Goal: Task Accomplishment & Management: Use online tool/utility

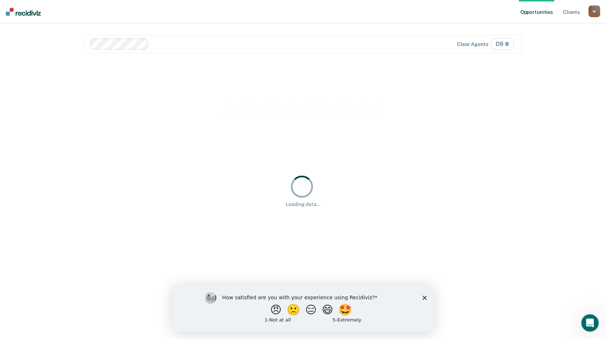
click at [422, 296] on div "How satisfied are you with your experience using Recidiviz? 😠 🙁 😑 😄 🤩 1 - Not a…" at bounding box center [303, 307] width 261 height 47
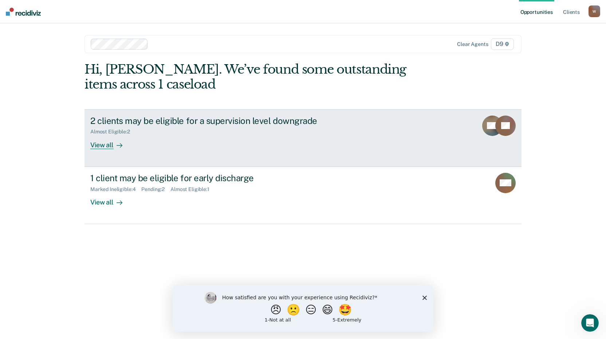
click at [100, 145] on div "View all" at bounding box center [110, 142] width 41 height 14
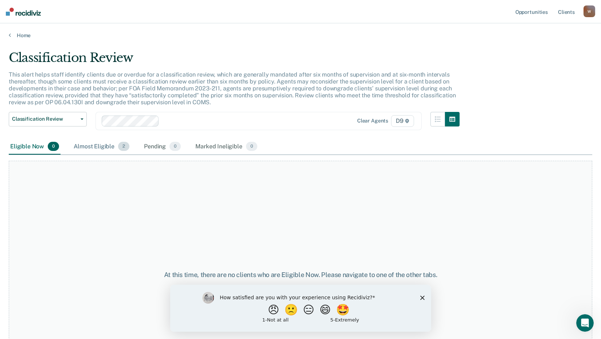
click at [94, 143] on div "Almost Eligible 2" at bounding box center [101, 147] width 59 height 16
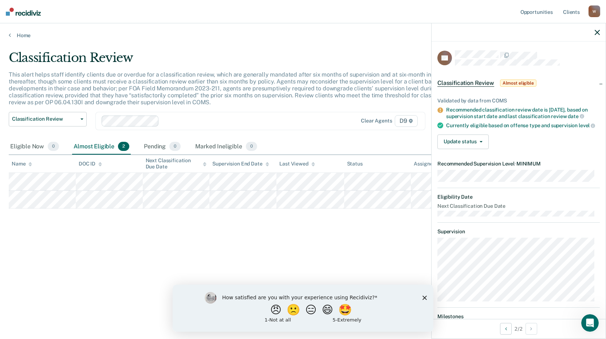
click at [340, 283] on div "Classification Review This alert helps staff identify clients due or overdue fo…" at bounding box center [303, 167] width 589 height 234
click at [63, 118] on span "Classification Review" at bounding box center [45, 119] width 66 height 6
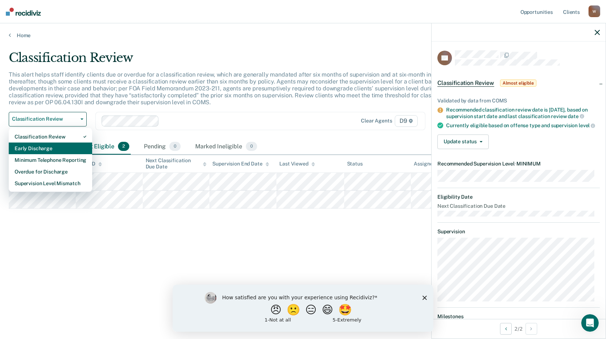
click at [57, 148] on div "Early Discharge" at bounding box center [51, 148] width 72 height 12
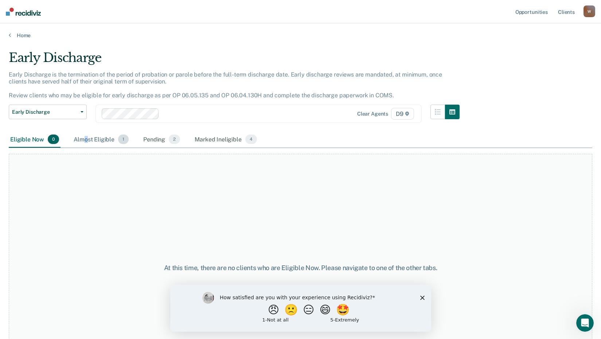
click at [86, 139] on div "Almost Eligible 1" at bounding box center [101, 140] width 58 height 16
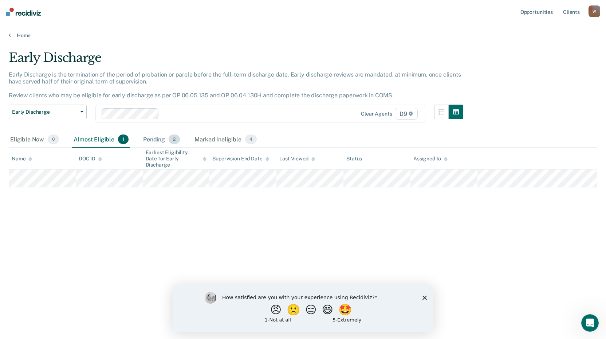
drag, startPoint x: 86, startPoint y: 140, endPoint x: 153, endPoint y: 138, distance: 67.1
click at [153, 138] on div "Pending 2" at bounding box center [162, 140] width 40 height 16
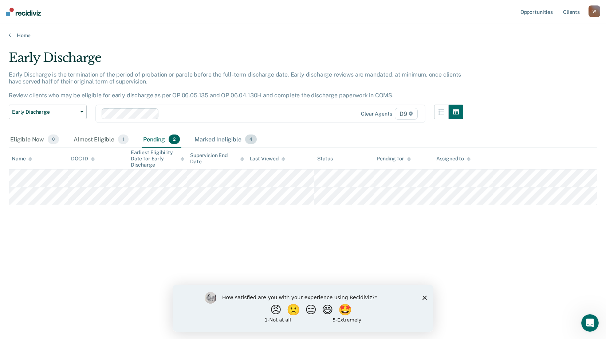
click at [213, 140] on div "Marked Ineligible 4" at bounding box center [225, 140] width 65 height 16
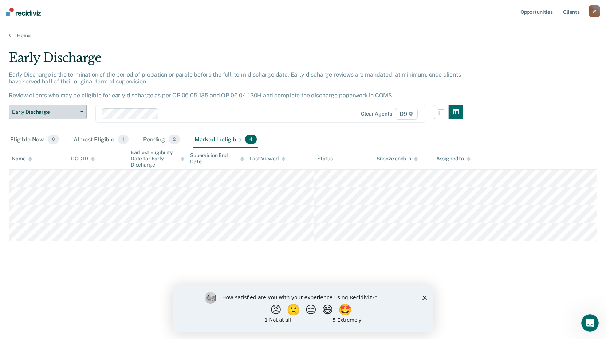
click at [35, 112] on span "Early Discharge" at bounding box center [45, 112] width 66 height 6
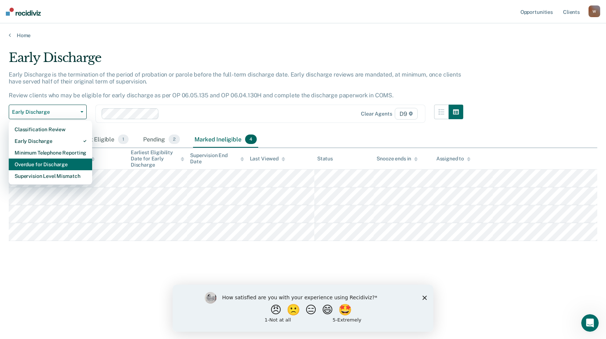
click at [51, 164] on div "Overdue for Discharge" at bounding box center [51, 164] width 72 height 12
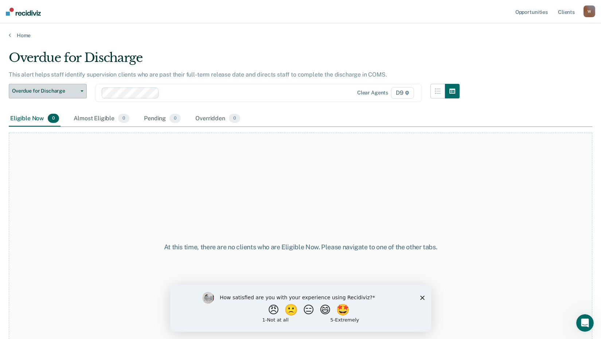
click at [66, 90] on span "Overdue for Discharge" at bounding box center [45, 91] width 66 height 6
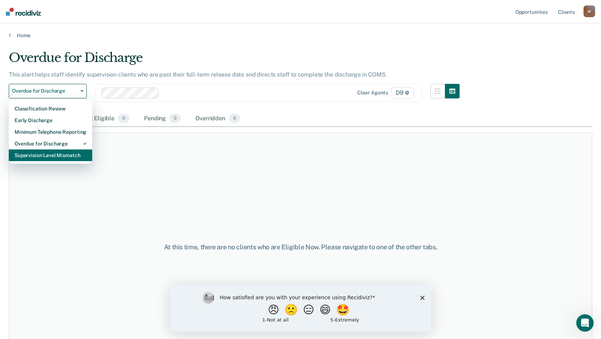
click at [54, 156] on div "Supervision Level Mismatch" at bounding box center [51, 155] width 72 height 12
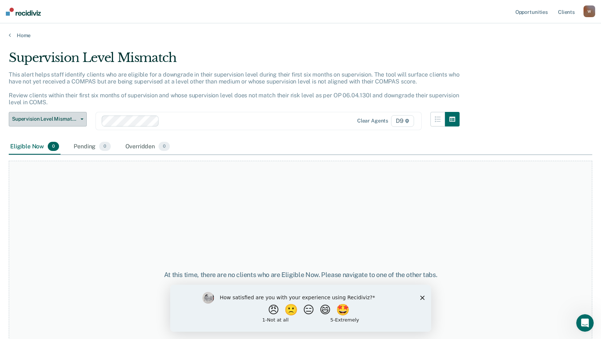
click at [78, 116] on button "Supervision Level Mismatch" at bounding box center [48, 119] width 78 height 15
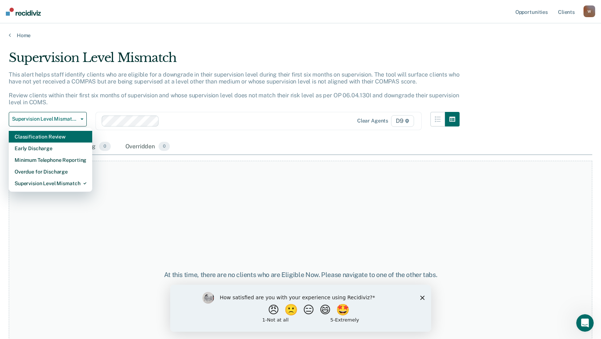
click at [51, 136] on div "Classification Review" at bounding box center [51, 137] width 72 height 12
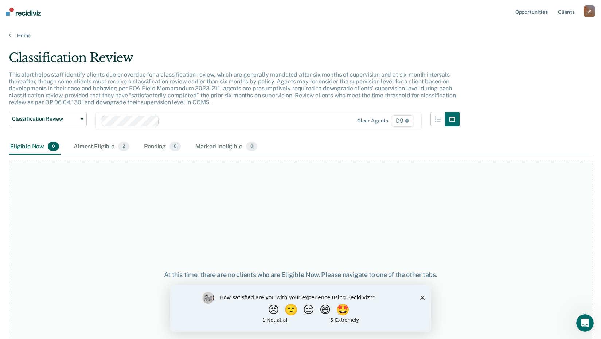
click at [423, 295] on icon "Close survey" at bounding box center [422, 297] width 4 height 4
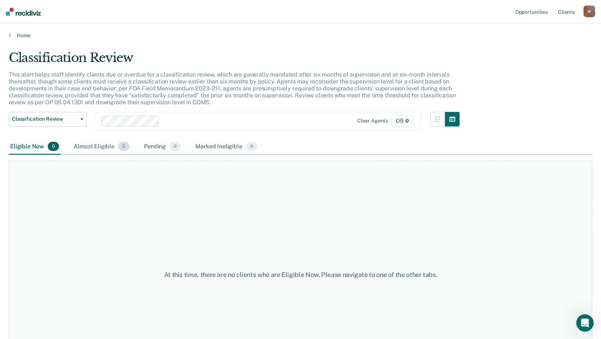
click at [94, 146] on div "Almost Eligible 2" at bounding box center [101, 147] width 59 height 16
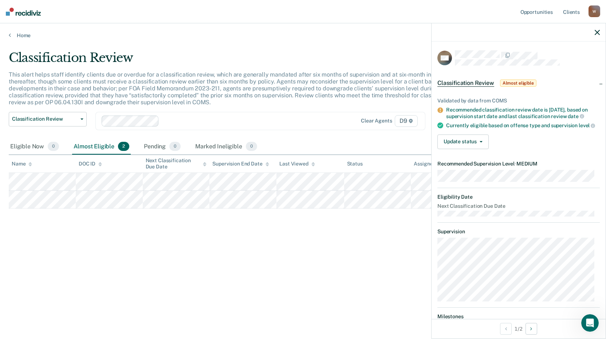
click at [182, 271] on div "Classification Review This alert helps staff identify clients due or overdue fo…" at bounding box center [303, 167] width 589 height 234
click at [60, 119] on span "Classification Review" at bounding box center [45, 119] width 66 height 6
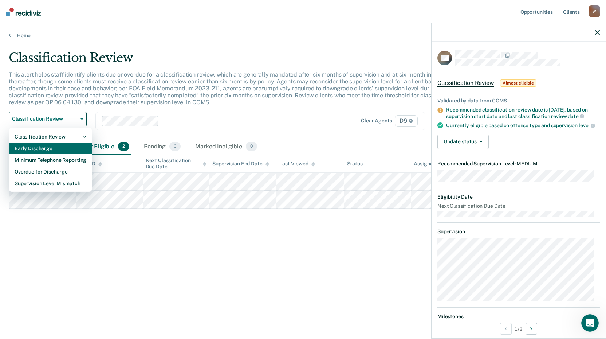
click at [42, 150] on div "Early Discharge" at bounding box center [51, 148] width 72 height 12
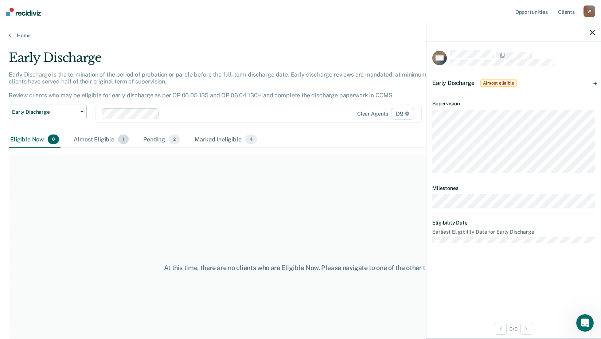
click at [96, 140] on div "Almost Eligible 1" at bounding box center [101, 140] width 58 height 16
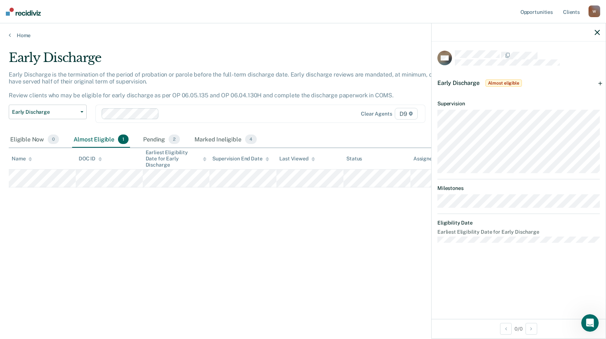
click at [179, 223] on div "Early Discharge Early Discharge is the termination of the period of probation o…" at bounding box center [303, 167] width 589 height 234
click at [153, 138] on div "Pending 2" at bounding box center [162, 140] width 40 height 16
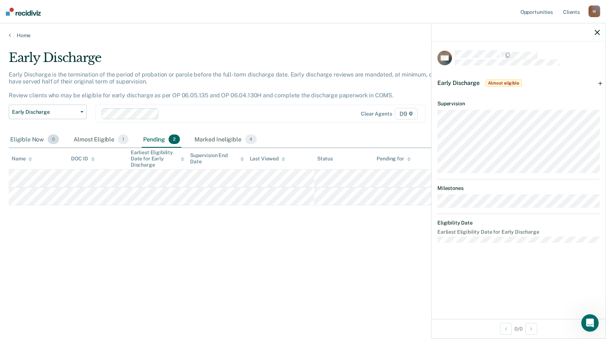
click at [30, 137] on div "Eligible Now 0" at bounding box center [35, 140] width 52 height 16
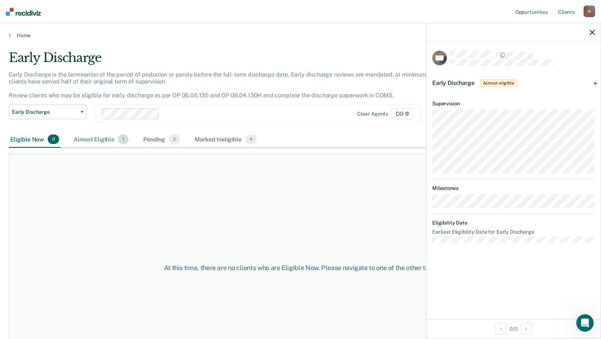
click at [90, 140] on div "Almost Eligible 1" at bounding box center [101, 140] width 58 height 16
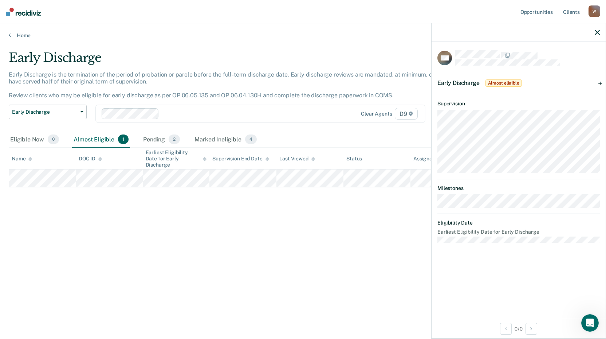
click at [497, 302] on div "DW Early Discharge Almost eligible Validated by data from COMS Needs 27 more da…" at bounding box center [519, 180] width 174 height 277
click at [373, 273] on div "Early Discharge Early Discharge is the termination of the period of probation o…" at bounding box center [303, 167] width 589 height 234
